Goal: Task Accomplishment & Management: Manage account settings

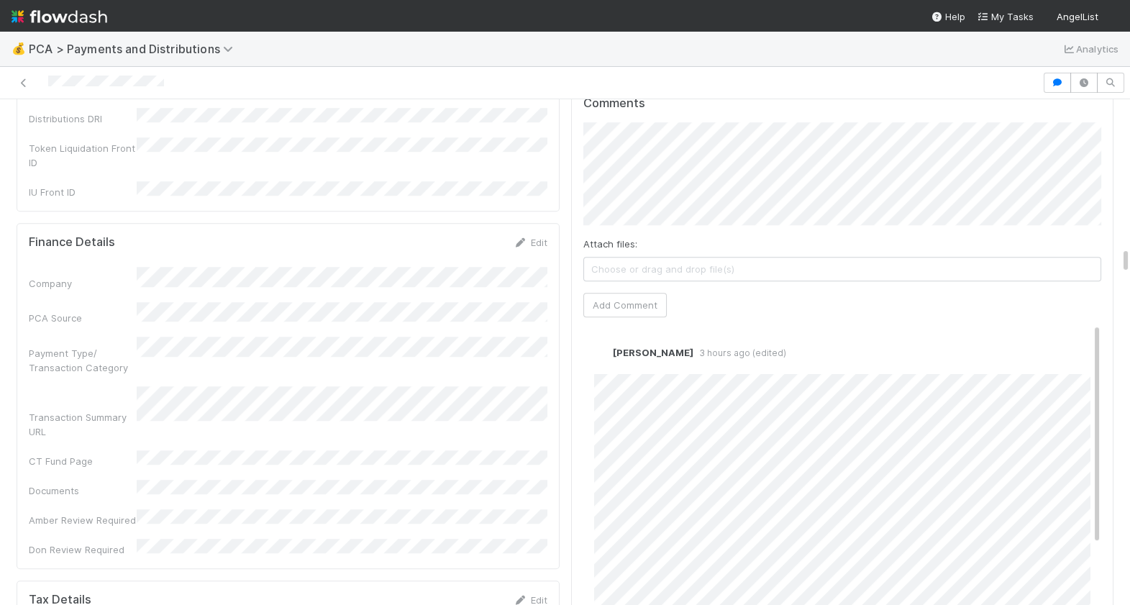
scroll to position [2792, 0]
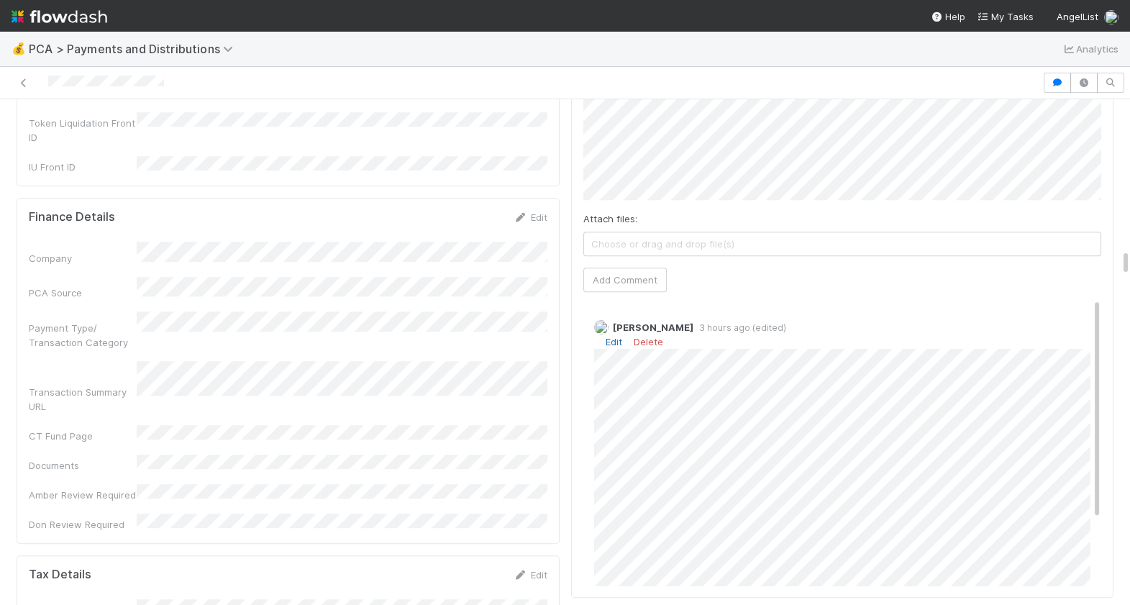
click at [608, 336] on link "Edit" at bounding box center [614, 342] width 17 height 12
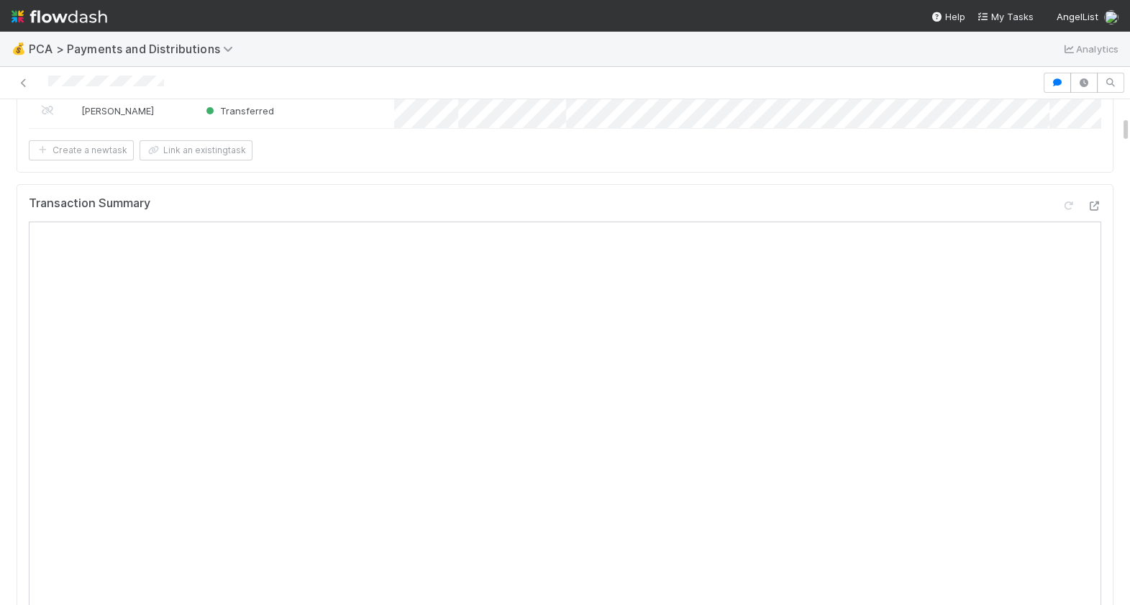
scroll to position [201, 0]
click at [1102, 212] on div "Transaction Summary" at bounding box center [565, 580] width 1097 height 773
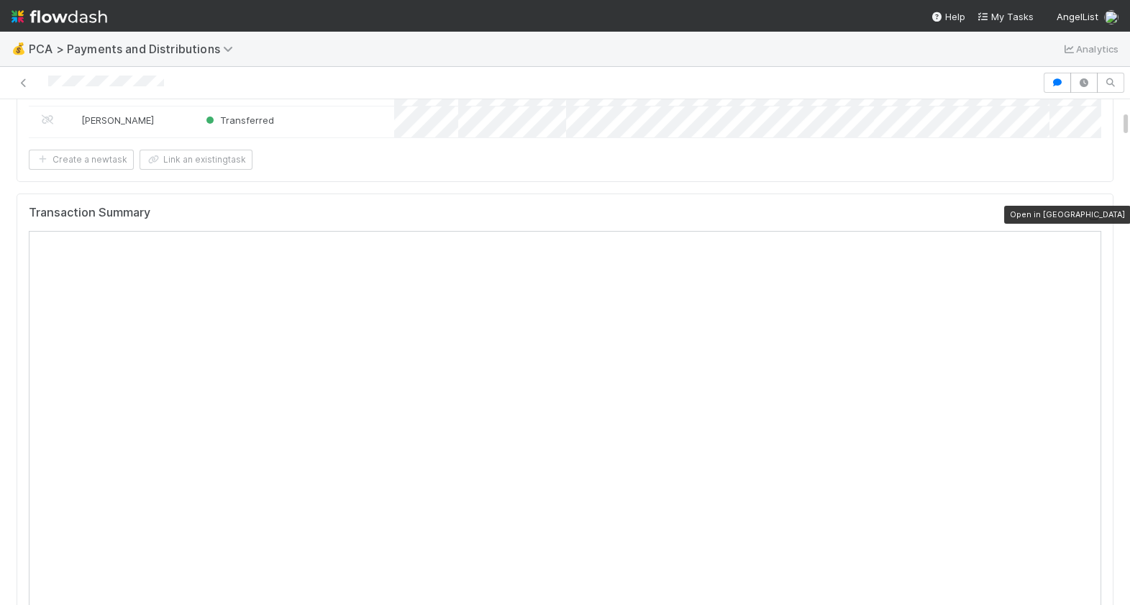
click at [1095, 212] on icon at bounding box center [1094, 215] width 14 height 9
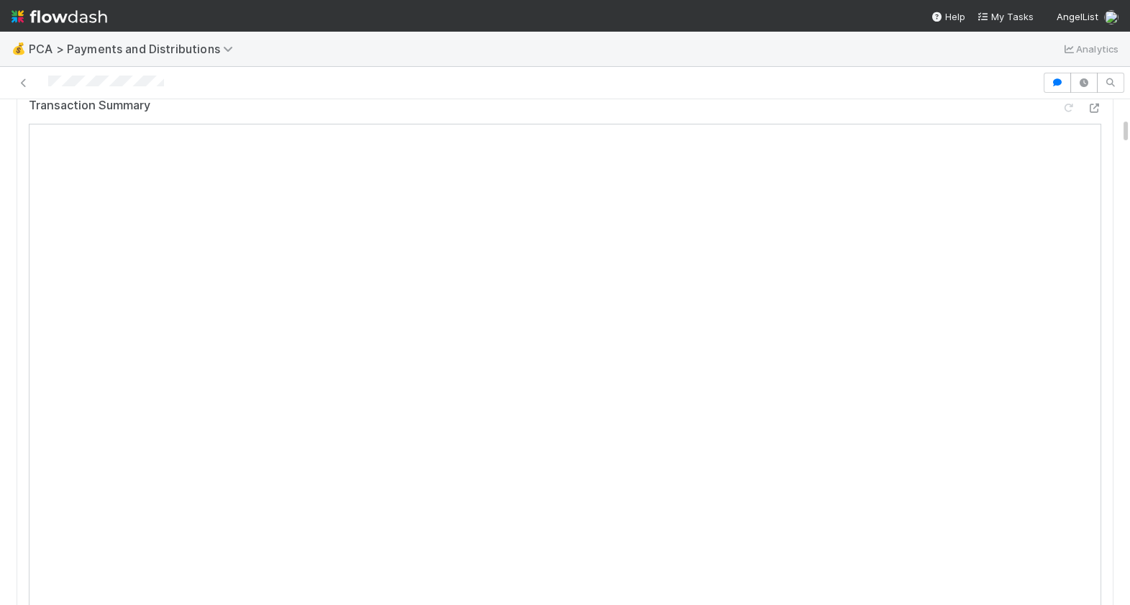
scroll to position [0, 0]
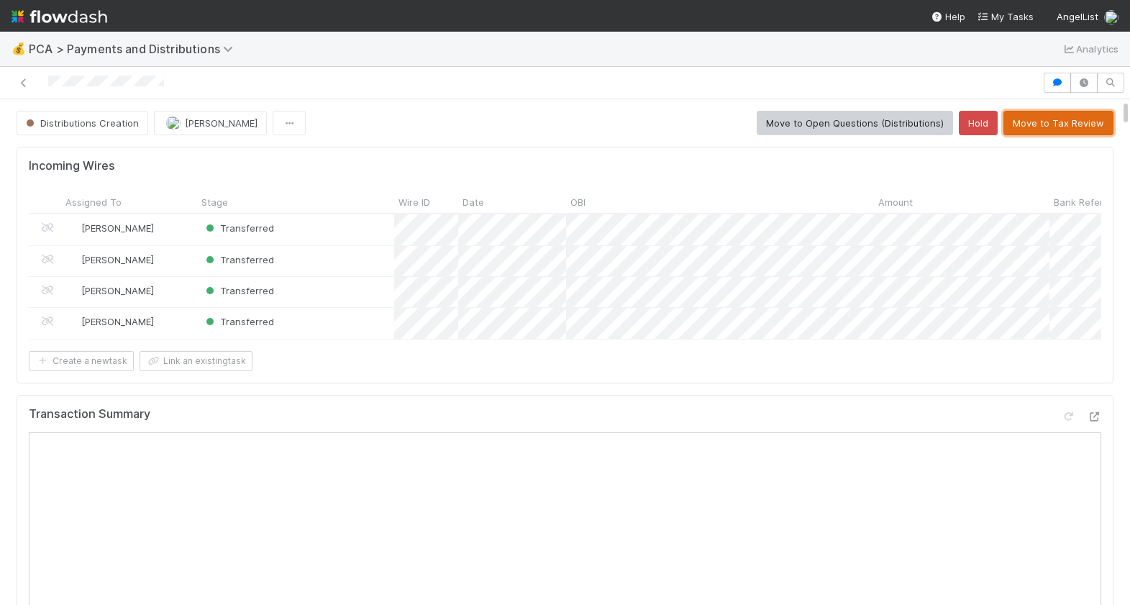
click at [1035, 125] on button "Move to Tax Review" at bounding box center [1059, 123] width 110 height 24
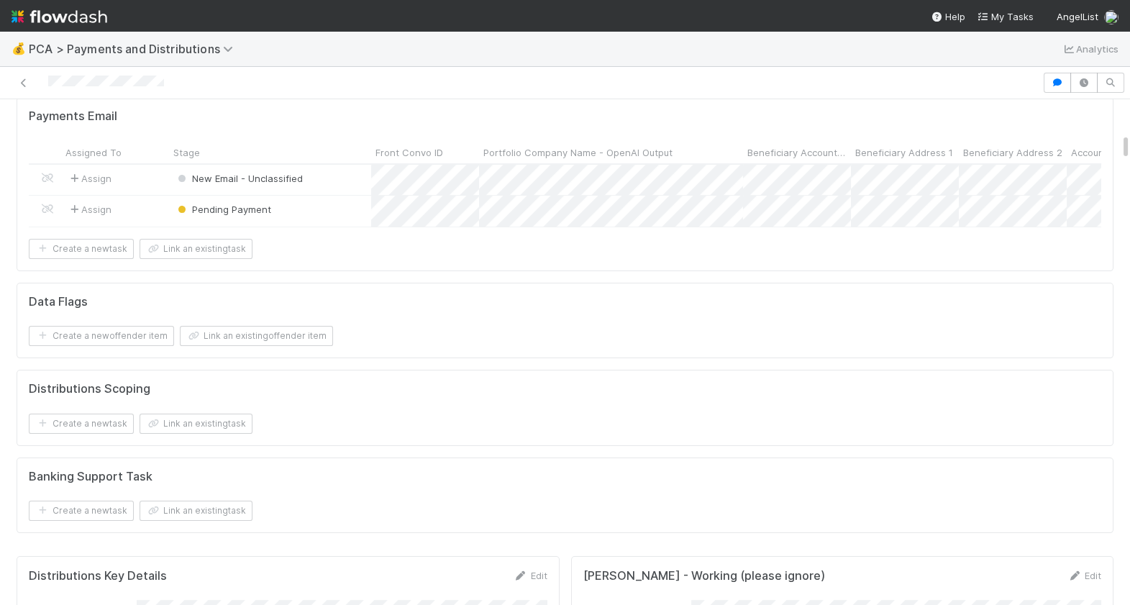
scroll to position [502, 0]
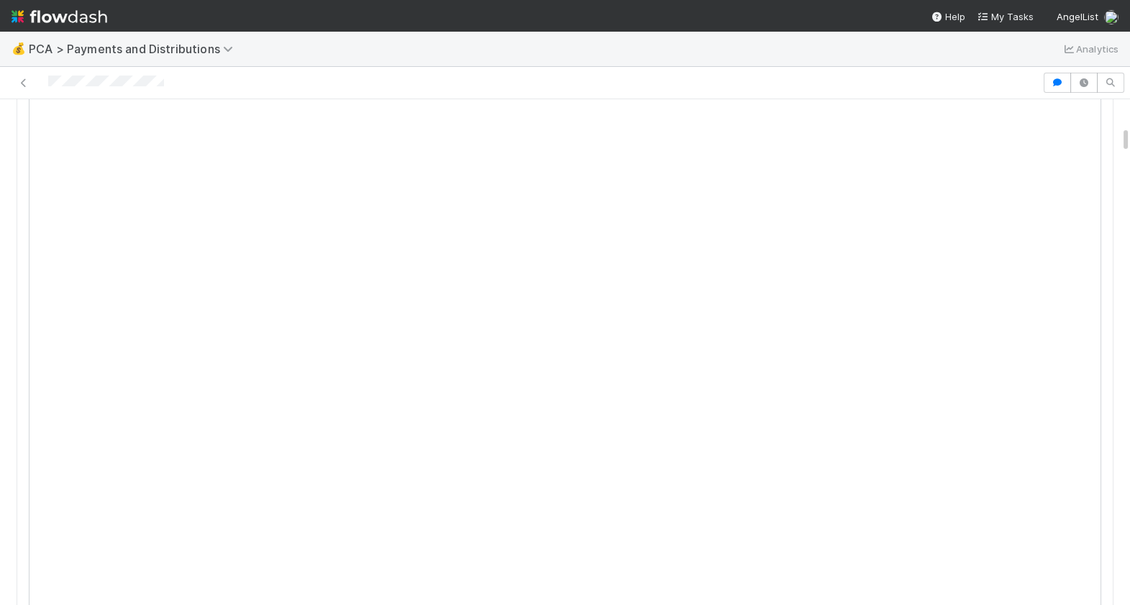
drag, startPoint x: 168, startPoint y: 86, endPoint x: 42, endPoint y: 83, distance: 125.9
click at [42, 83] on div at bounding box center [521, 83] width 1031 height 20
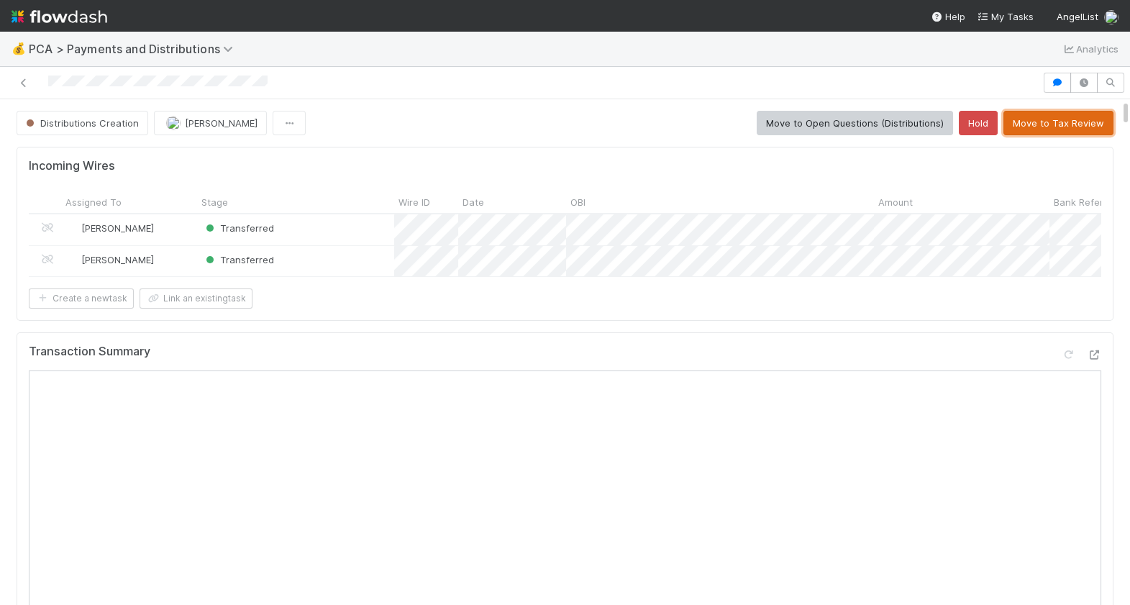
click at [1045, 116] on button "Move to Tax Review" at bounding box center [1059, 123] width 110 height 24
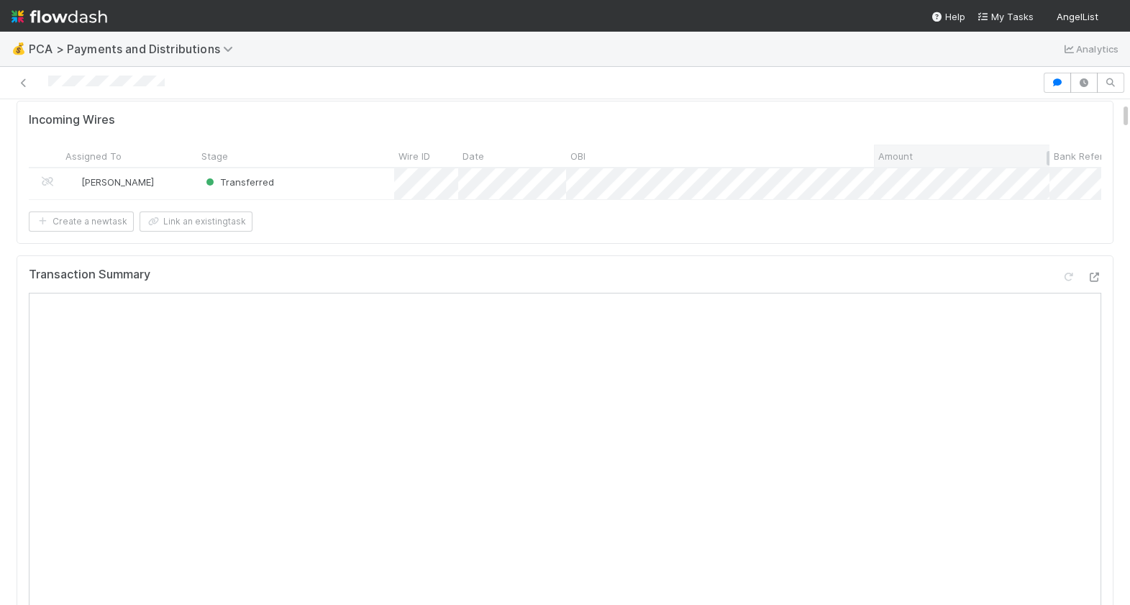
scroll to position [49, 0]
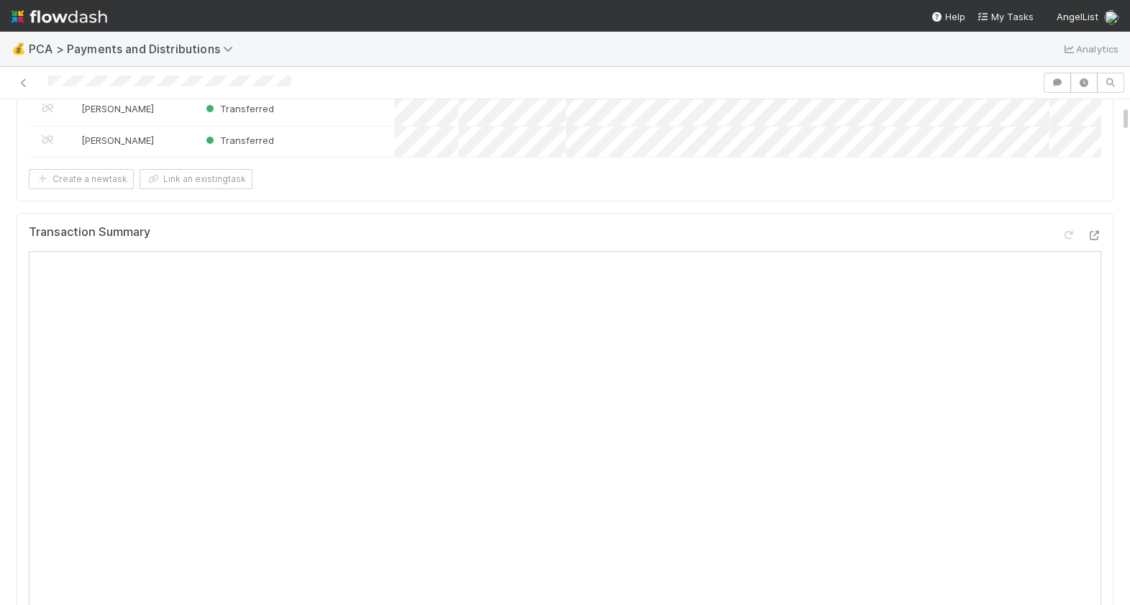
scroll to position [111, 0]
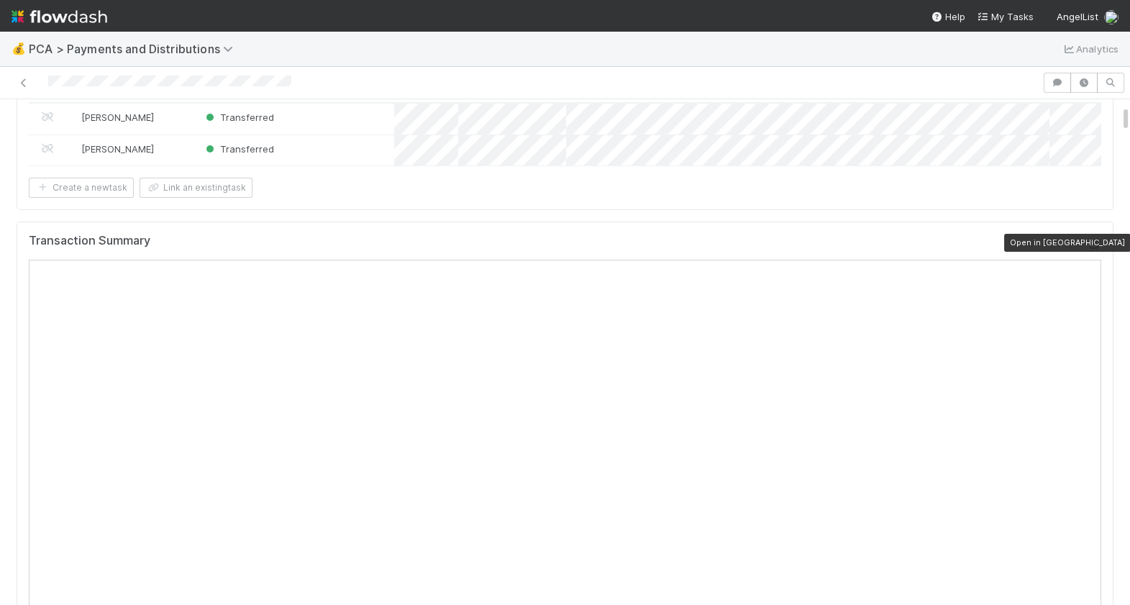
click at [1098, 245] on icon at bounding box center [1094, 244] width 14 height 9
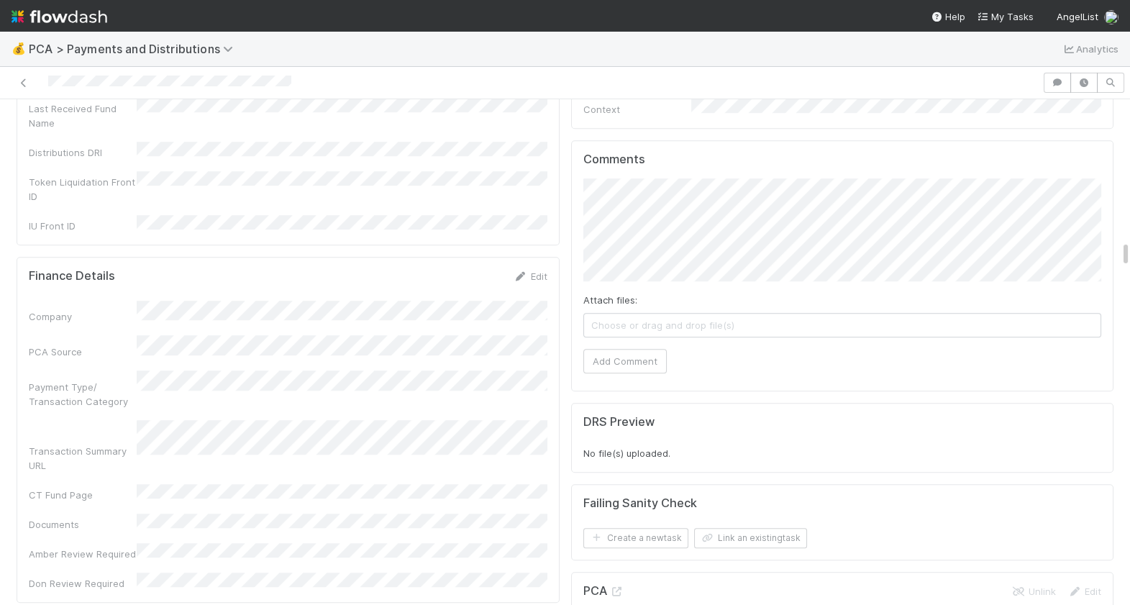
scroll to position [2629, 0]
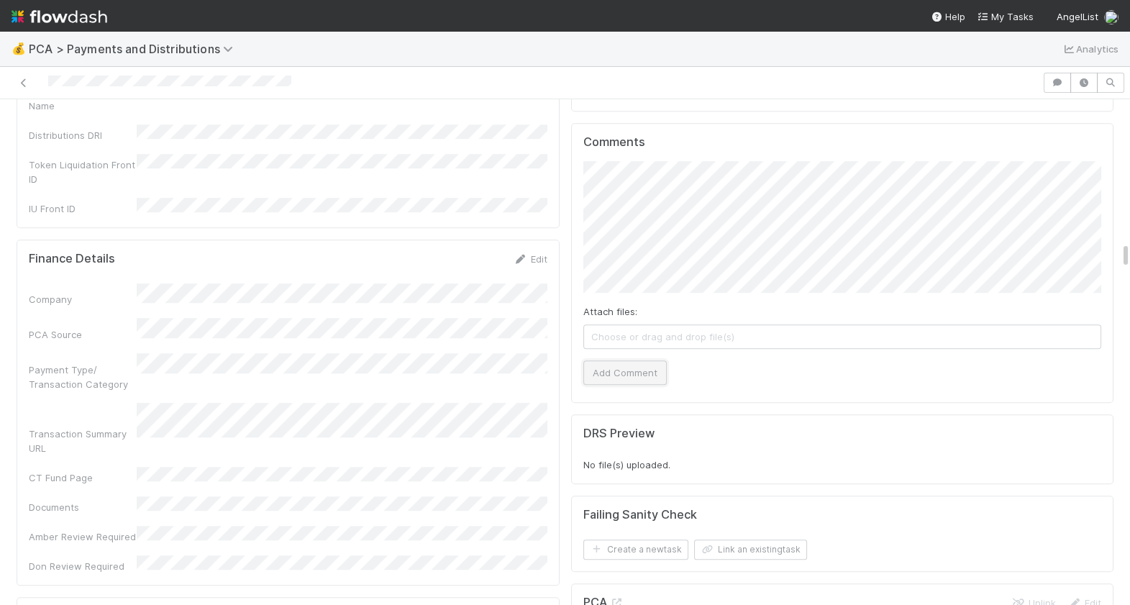
click at [614, 360] on button "Add Comment" at bounding box center [625, 372] width 83 height 24
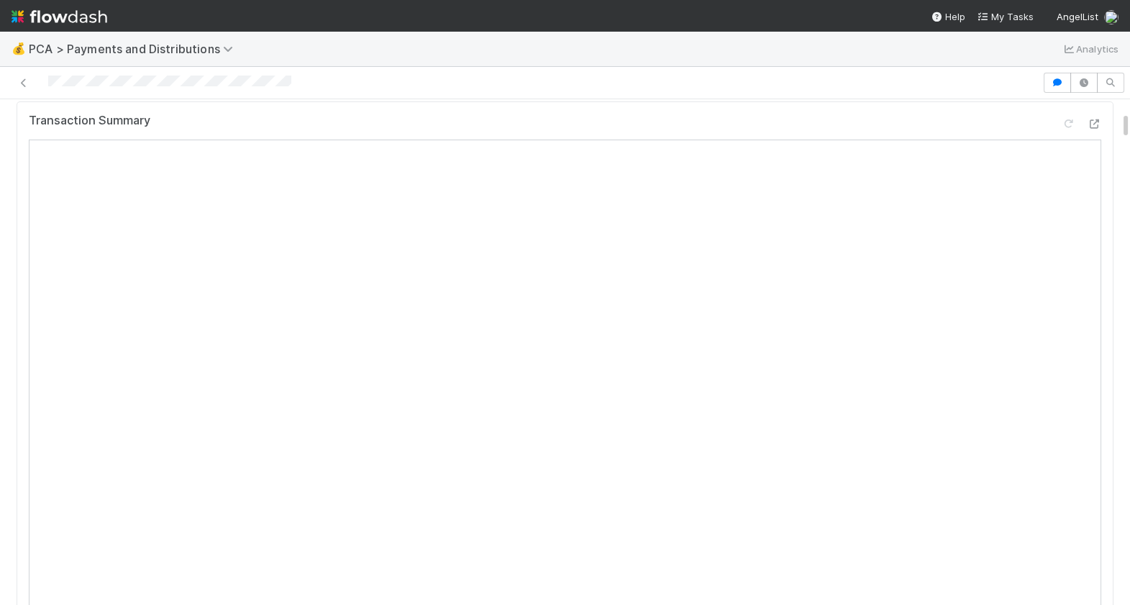
scroll to position [0, 0]
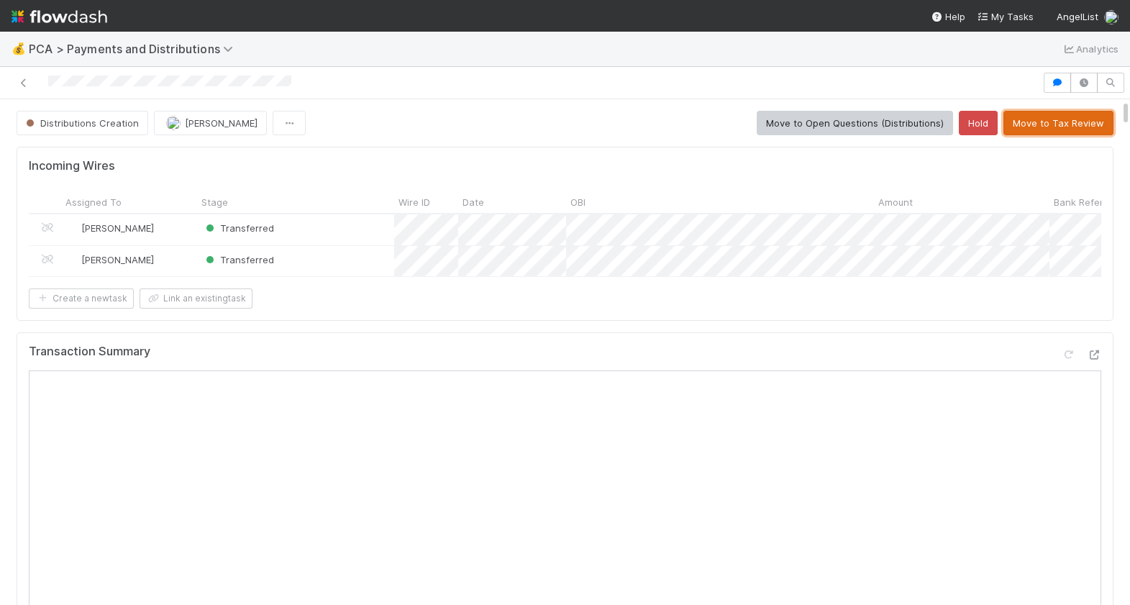
click at [1056, 124] on button "Move to Tax Review" at bounding box center [1059, 123] width 110 height 24
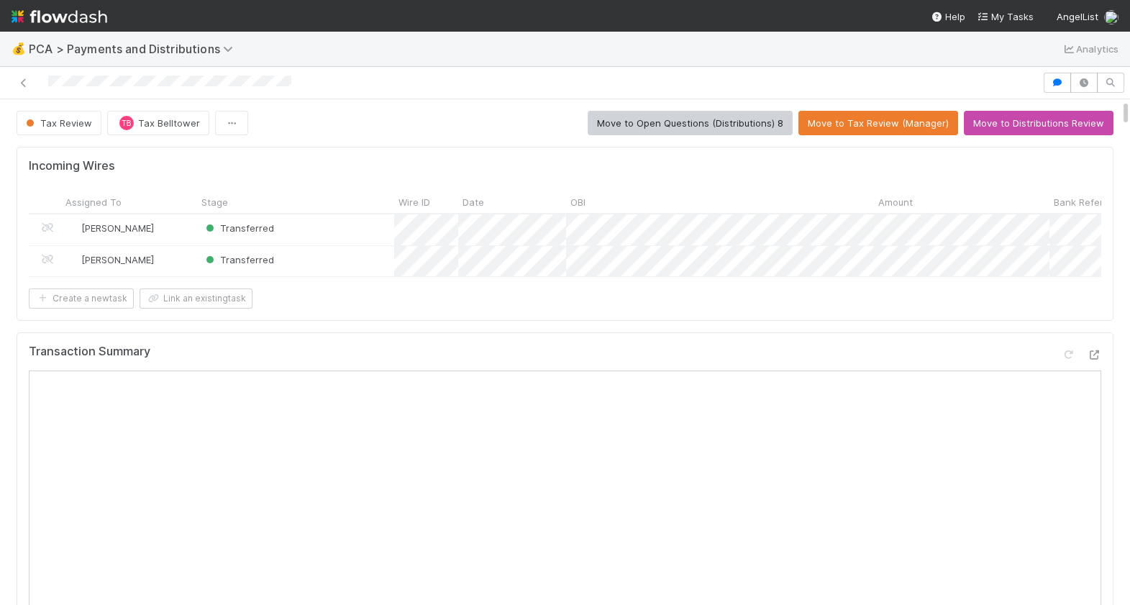
click at [49, 83] on div at bounding box center [521, 83] width 1031 height 20
click at [26, 74] on div at bounding box center [521, 83] width 1031 height 20
click at [26, 76] on link at bounding box center [24, 83] width 14 height 14
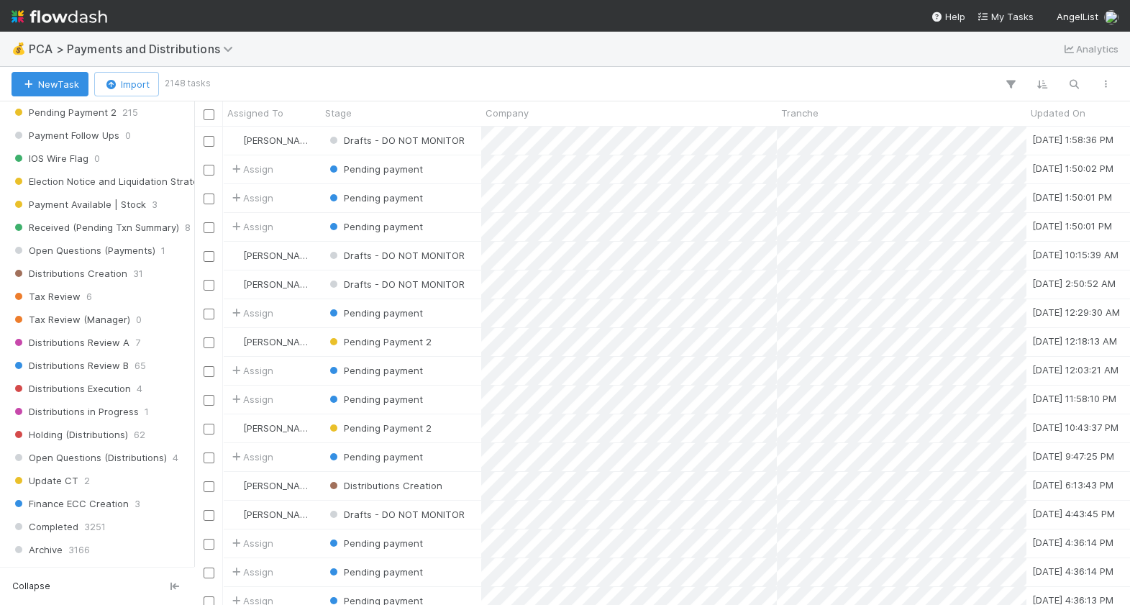
scroll to position [1169, 0]
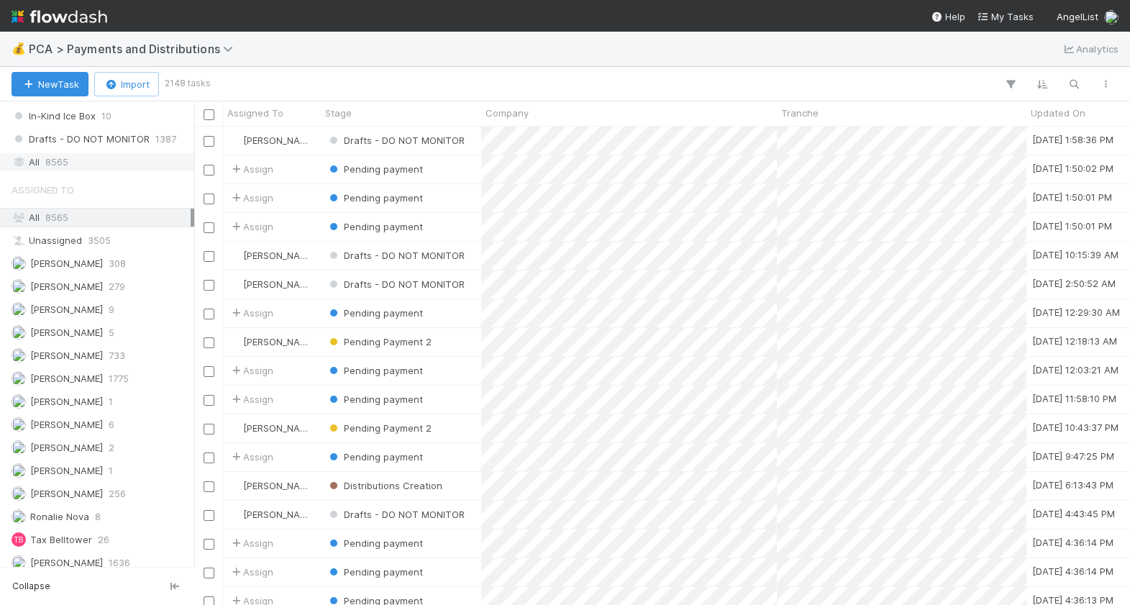
click at [87, 157] on div "All 8565" at bounding box center [101, 162] width 179 height 18
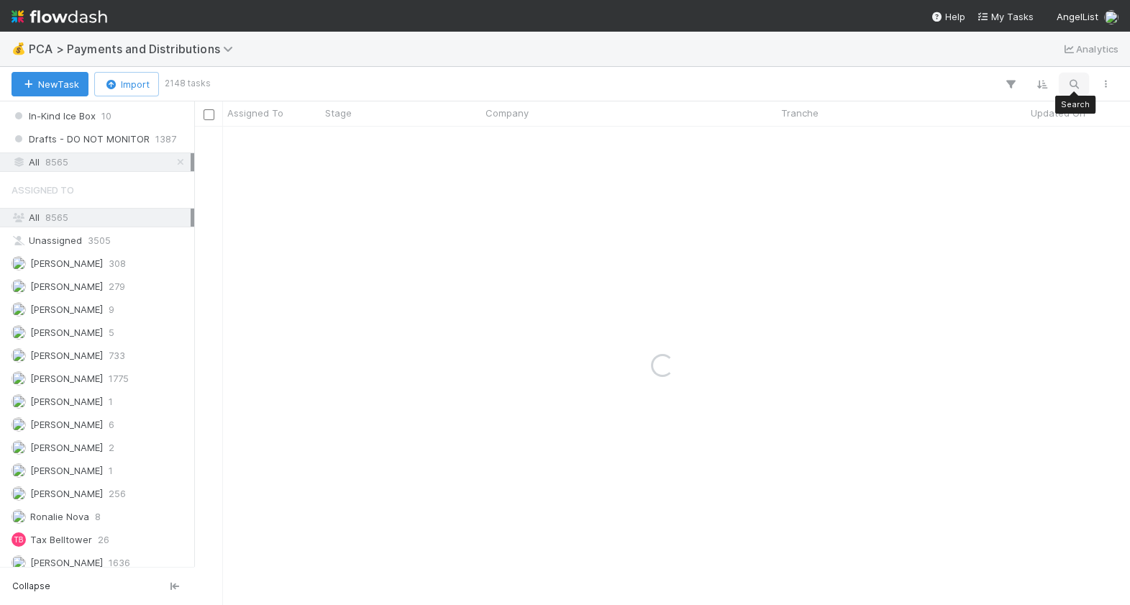
click at [1074, 81] on icon "button" at bounding box center [1074, 84] width 14 height 13
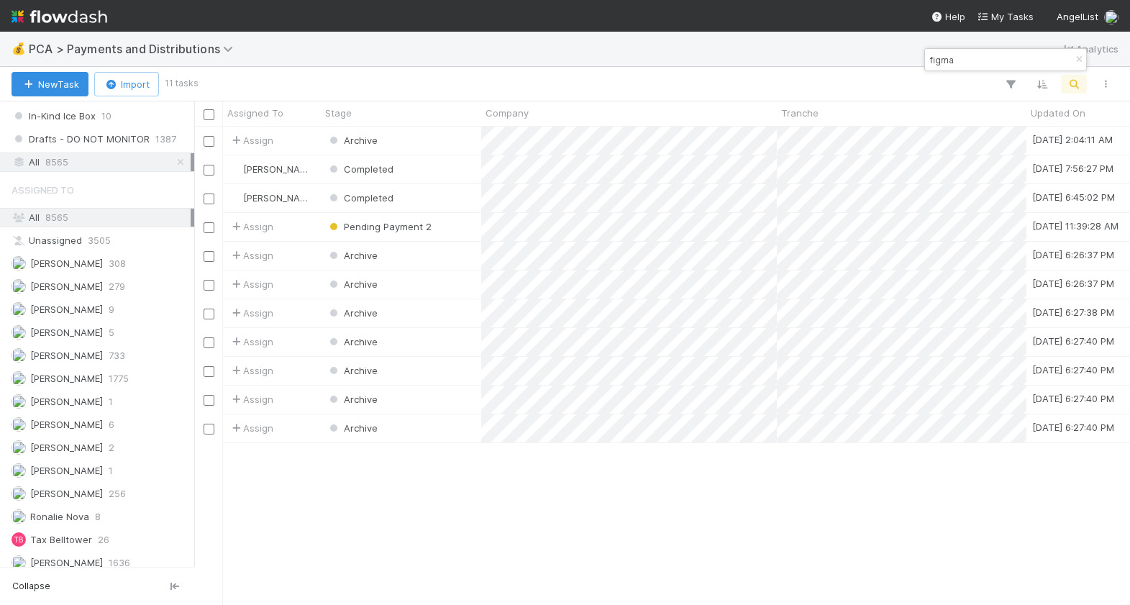
scroll to position [478, 935]
type input "figma"
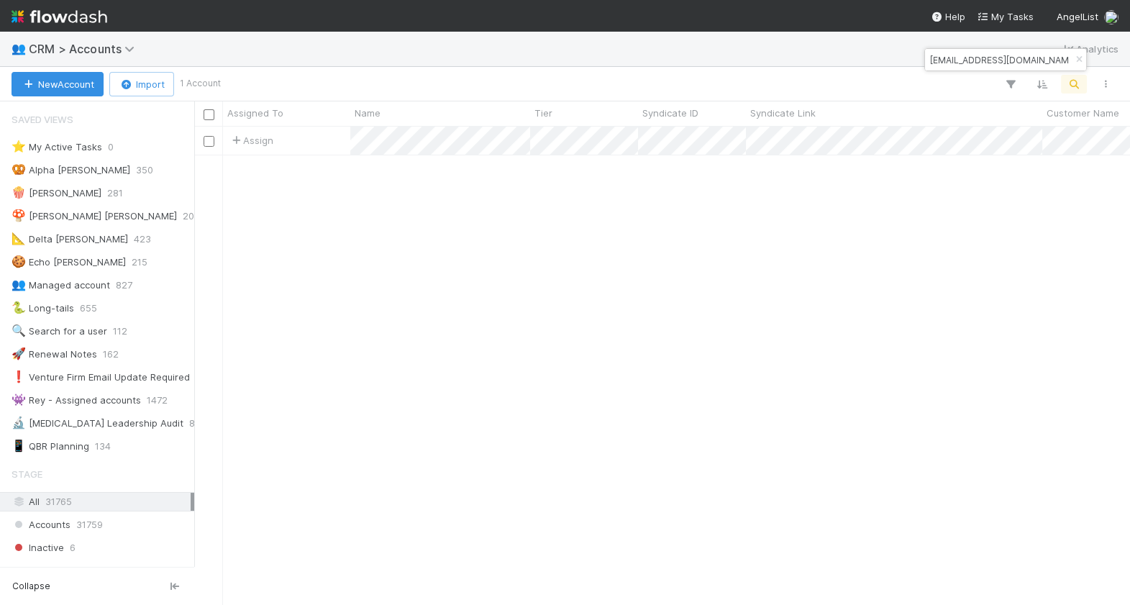
scroll to position [207, 0]
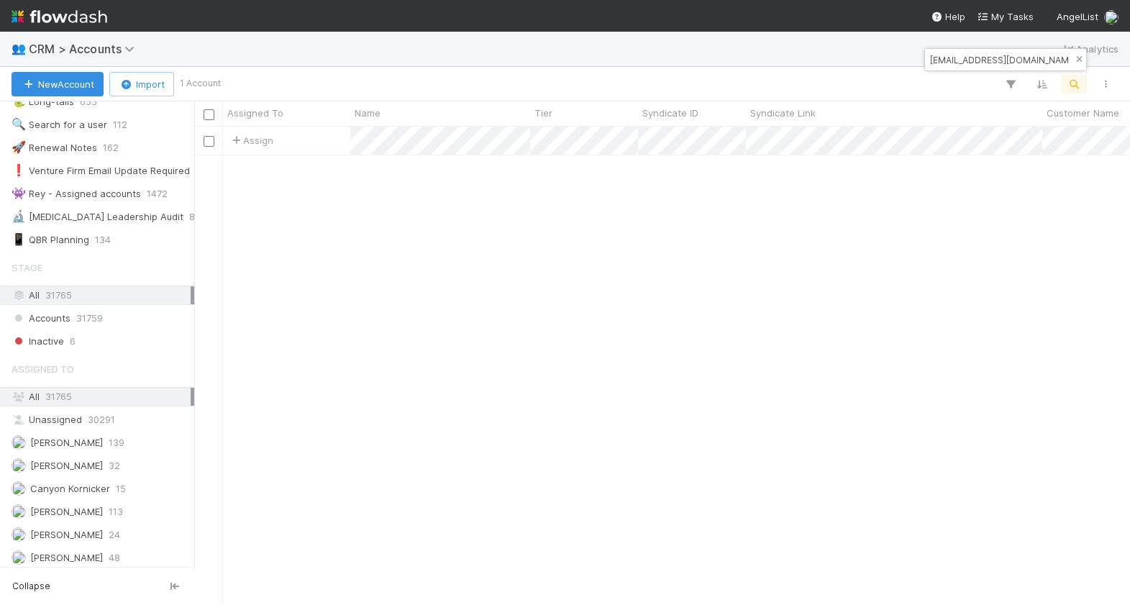
click at [1077, 58] on icon "button" at bounding box center [1079, 59] width 14 height 9
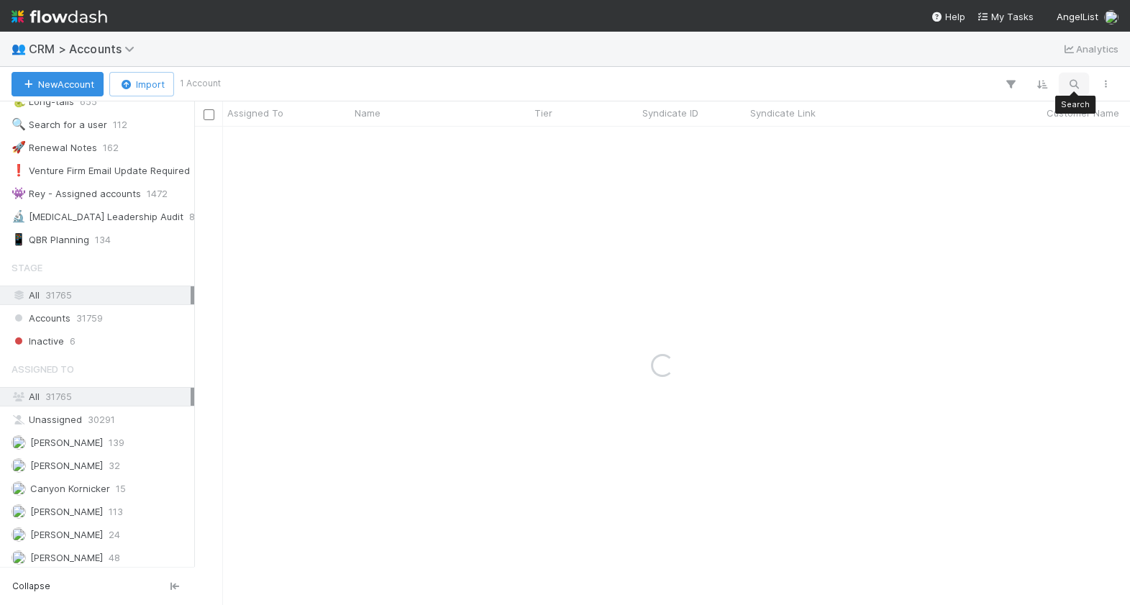
click at [1074, 84] on icon "button" at bounding box center [1074, 84] width 14 height 13
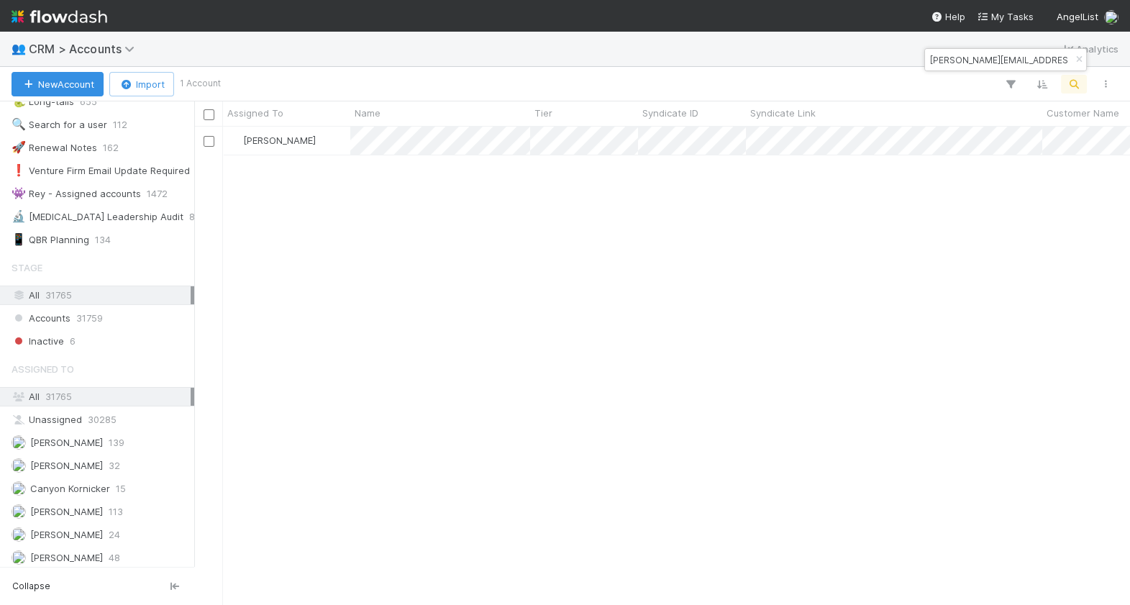
scroll to position [478, 935]
type input "geoff@evolution.team"
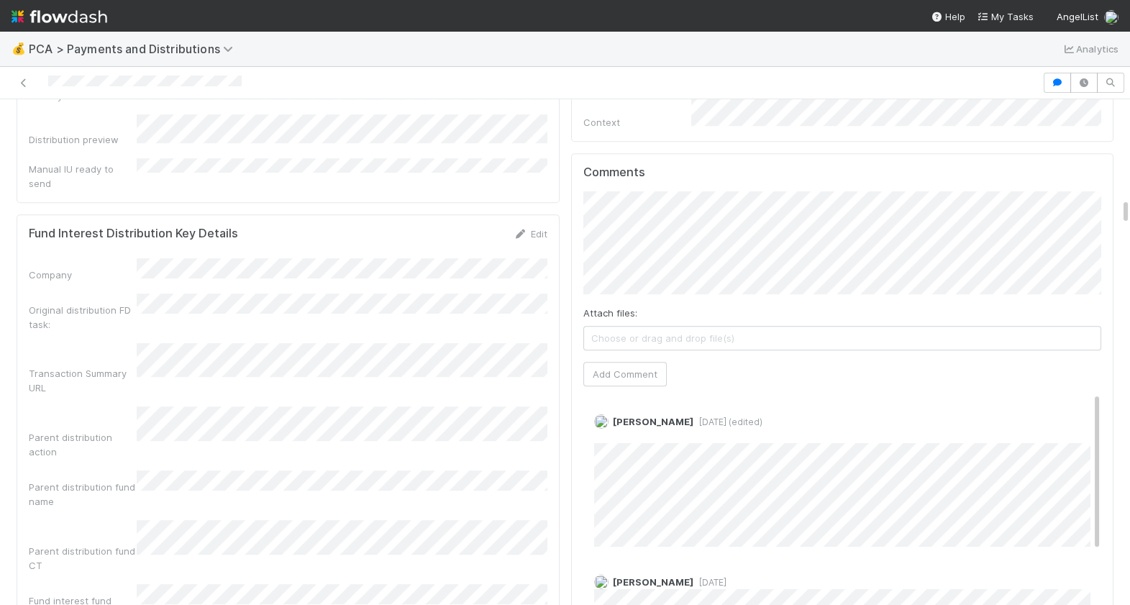
scroll to position [1848, 0]
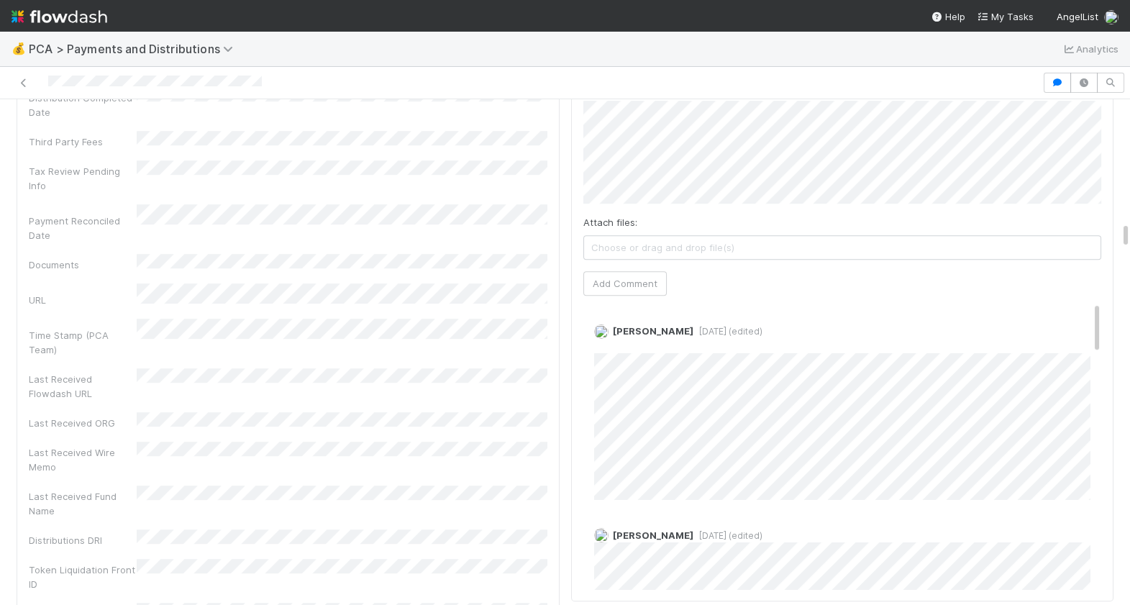
scroll to position [2410, 0]
click at [616, 338] on link "Edit" at bounding box center [614, 344] width 17 height 12
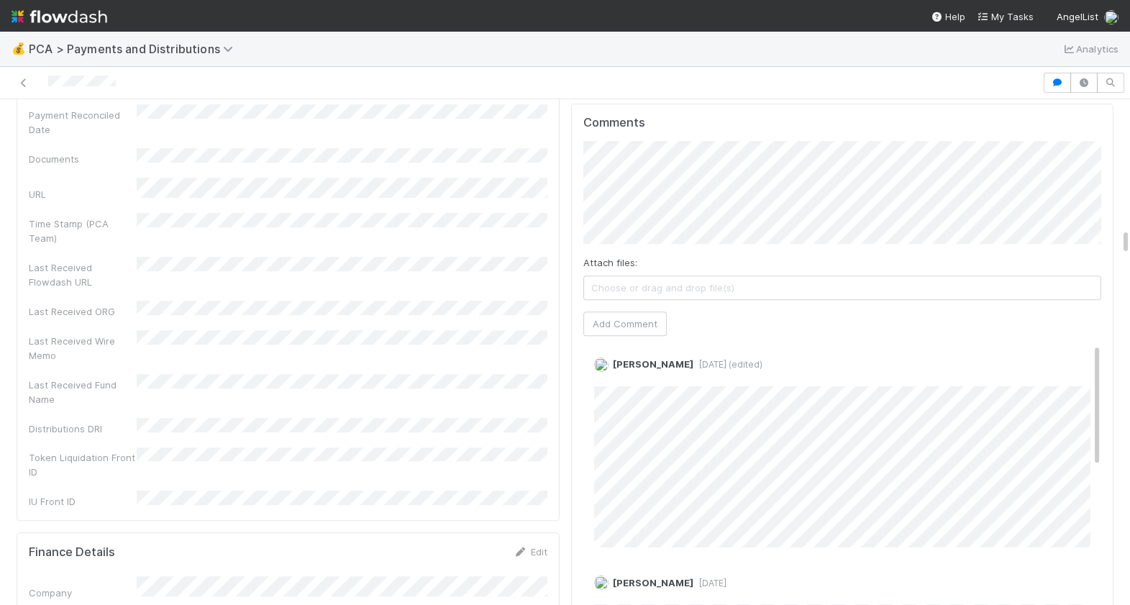
scroll to position [2, 0]
click at [614, 378] on link "Edit" at bounding box center [614, 384] width 17 height 12
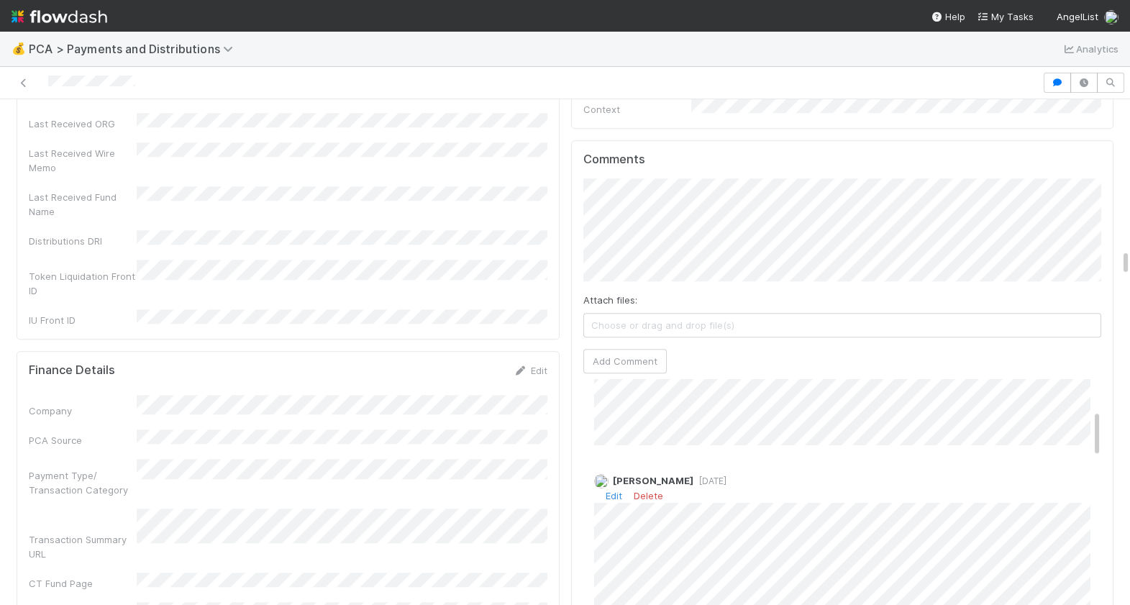
scroll to position [180, 0]
click at [621, 349] on button "Add Comment" at bounding box center [625, 361] width 83 height 24
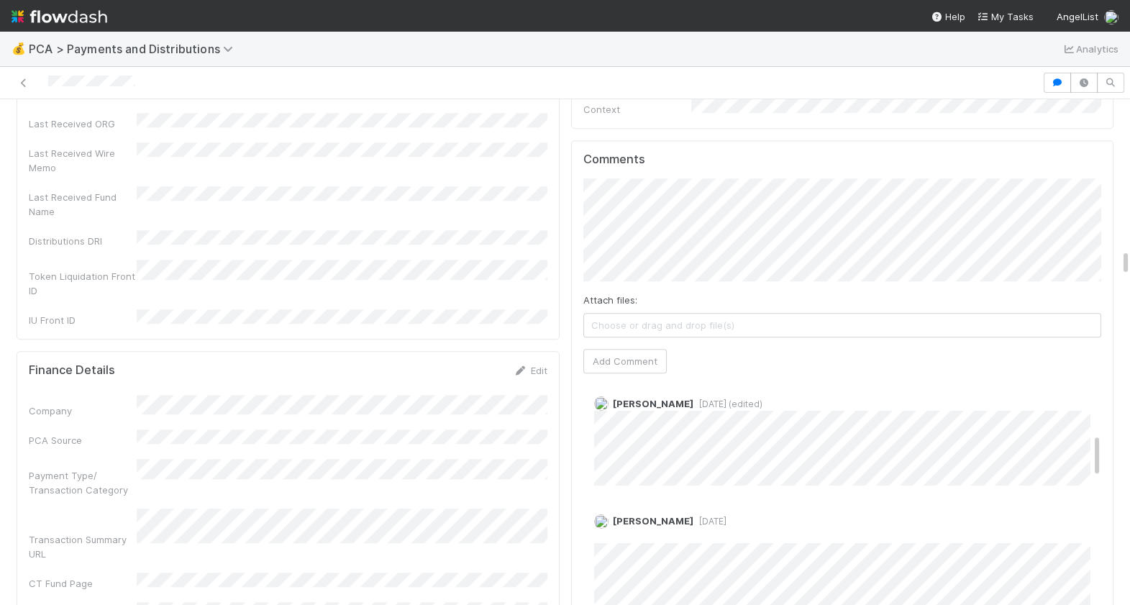
scroll to position [355, 0]
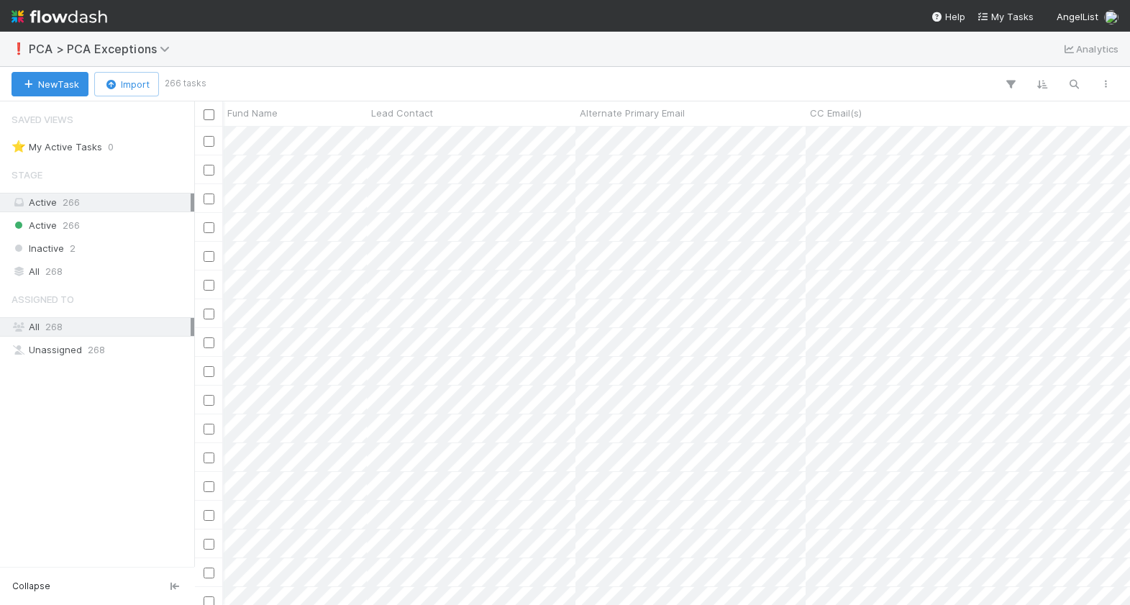
scroll to position [478, 935]
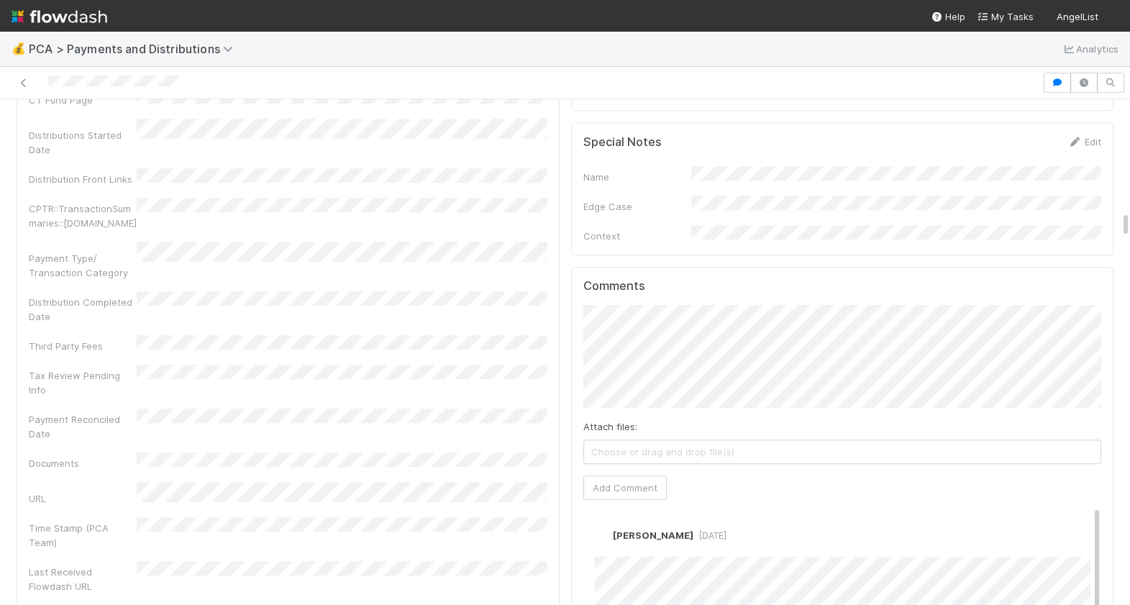
scroll to position [2121, 0]
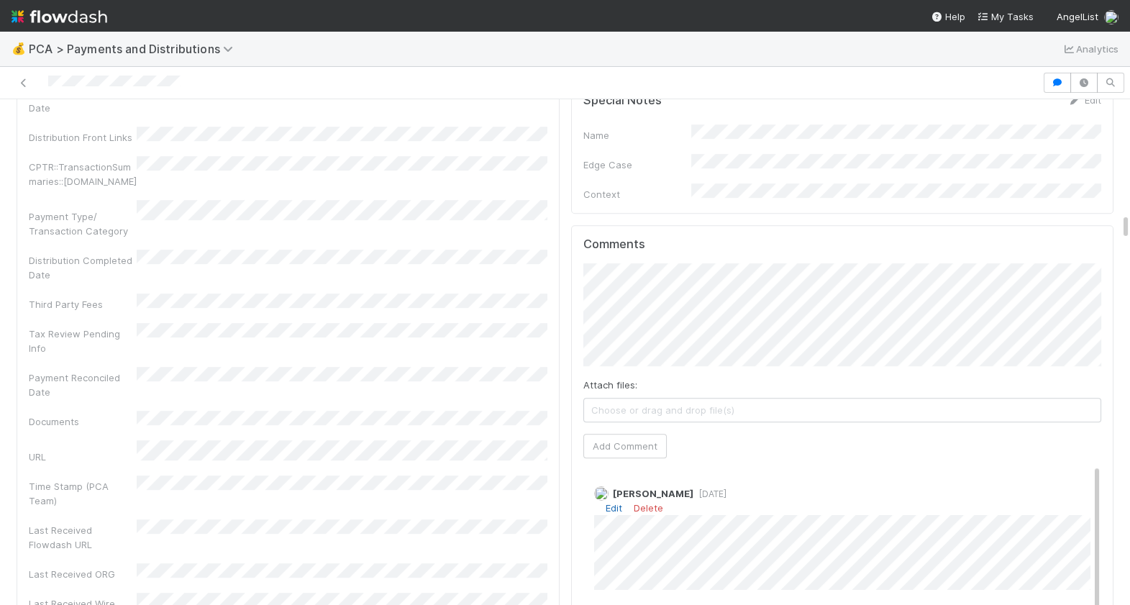
click at [615, 502] on link "Edit" at bounding box center [614, 508] width 17 height 12
